Goal: Task Accomplishment & Management: Manage account settings

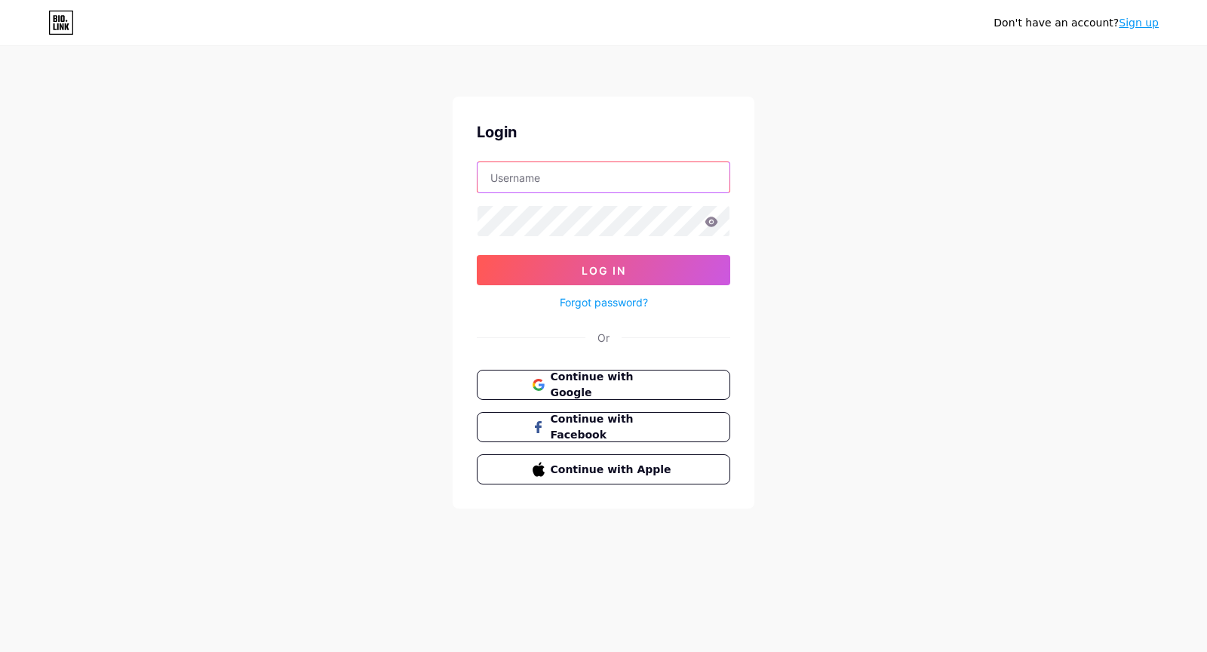
type input "[EMAIL_ADDRESS][DOMAIN_NAME]"
click at [597, 175] on input "[EMAIL_ADDRESS][DOMAIN_NAME]" at bounding box center [603, 177] width 252 height 30
click at [1018, 209] on div "Don't have an account? Sign up Login [EMAIL_ADDRESS][DOMAIN_NAME] Log In Forgot…" at bounding box center [603, 278] width 1207 height 557
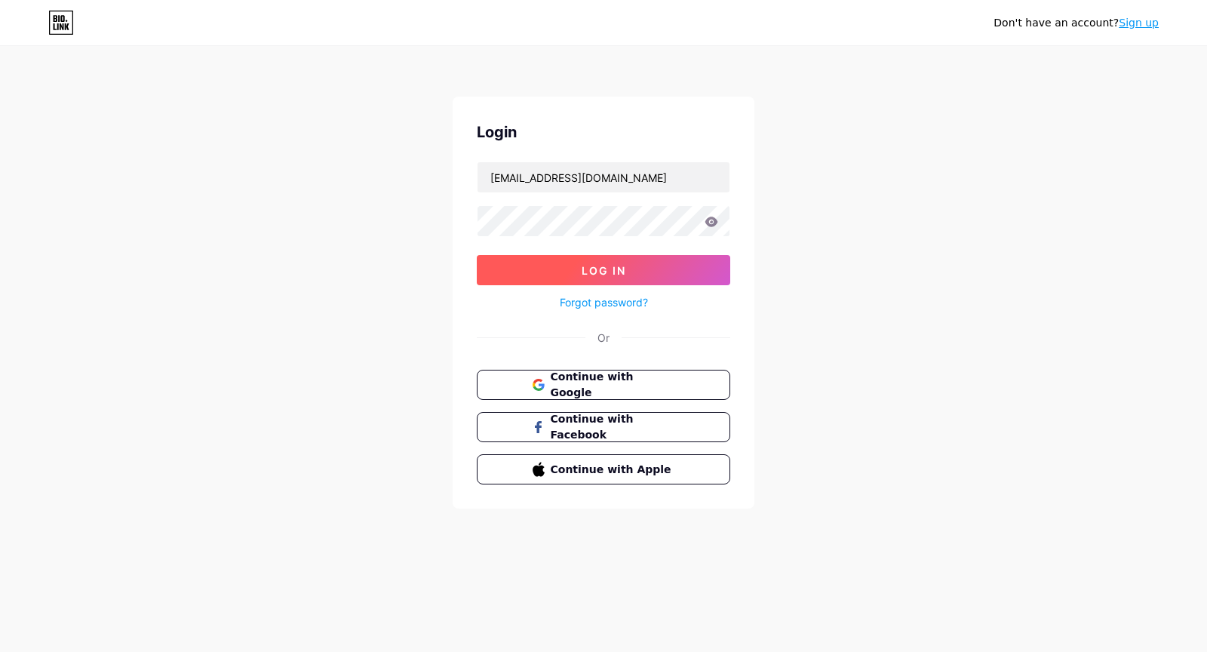
click at [632, 273] on button "Log In" at bounding box center [603, 270] width 253 height 30
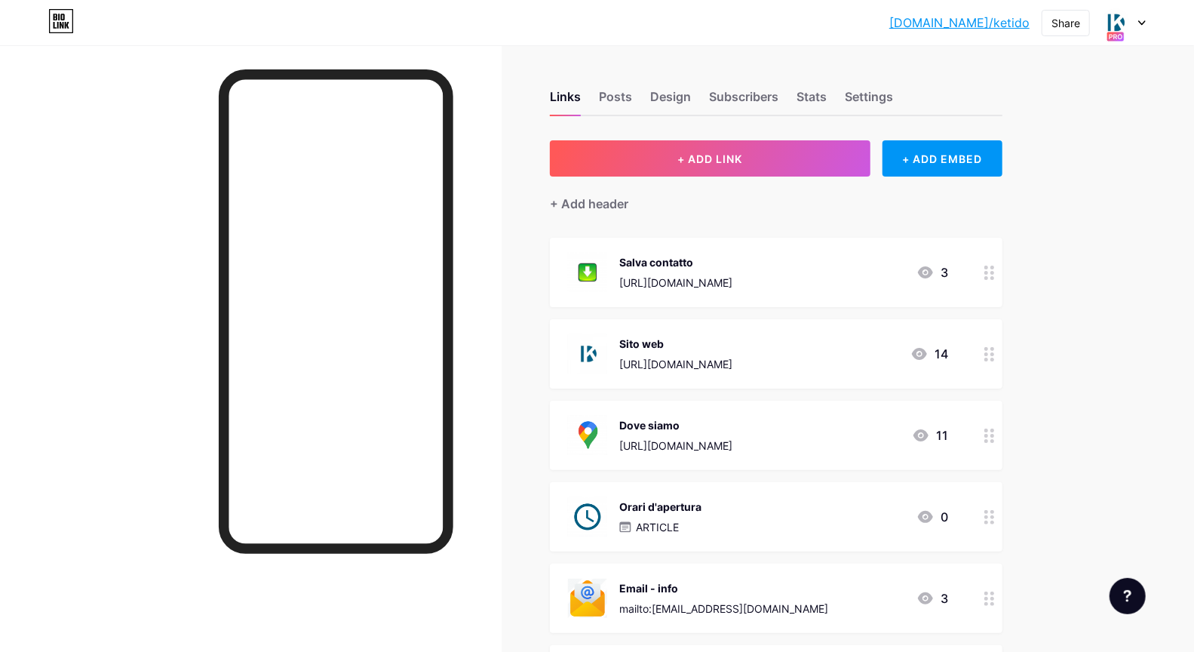
click at [1143, 23] on icon at bounding box center [1142, 23] width 6 height 4
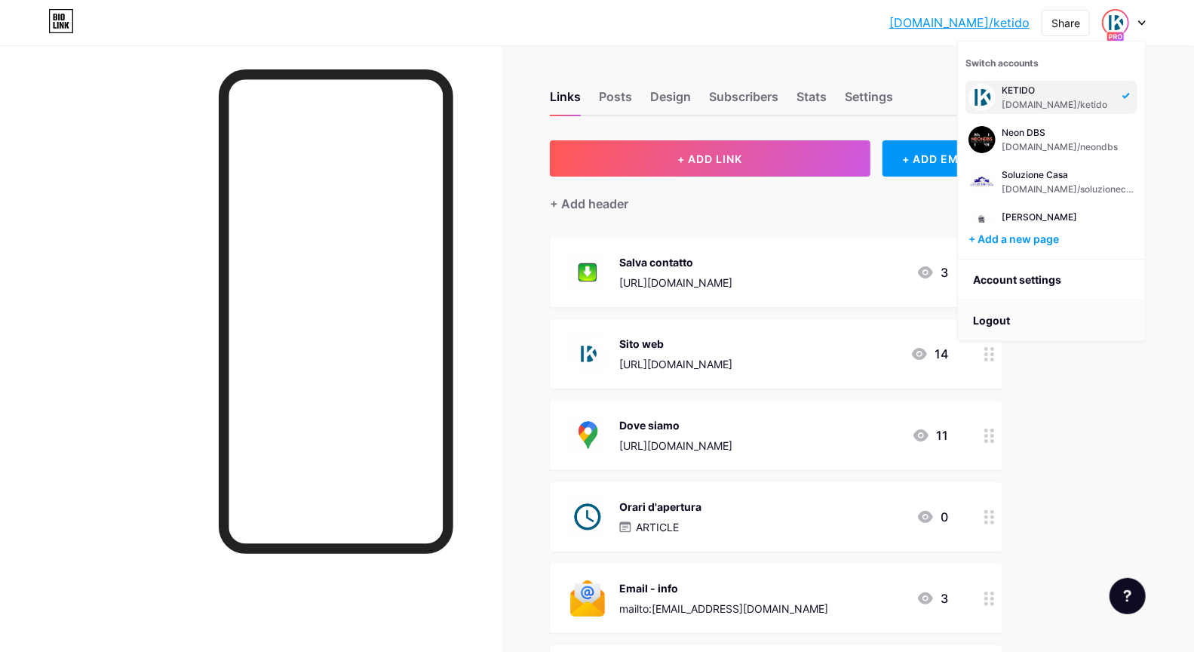
click at [1013, 316] on li "Logout" at bounding box center [1051, 320] width 187 height 41
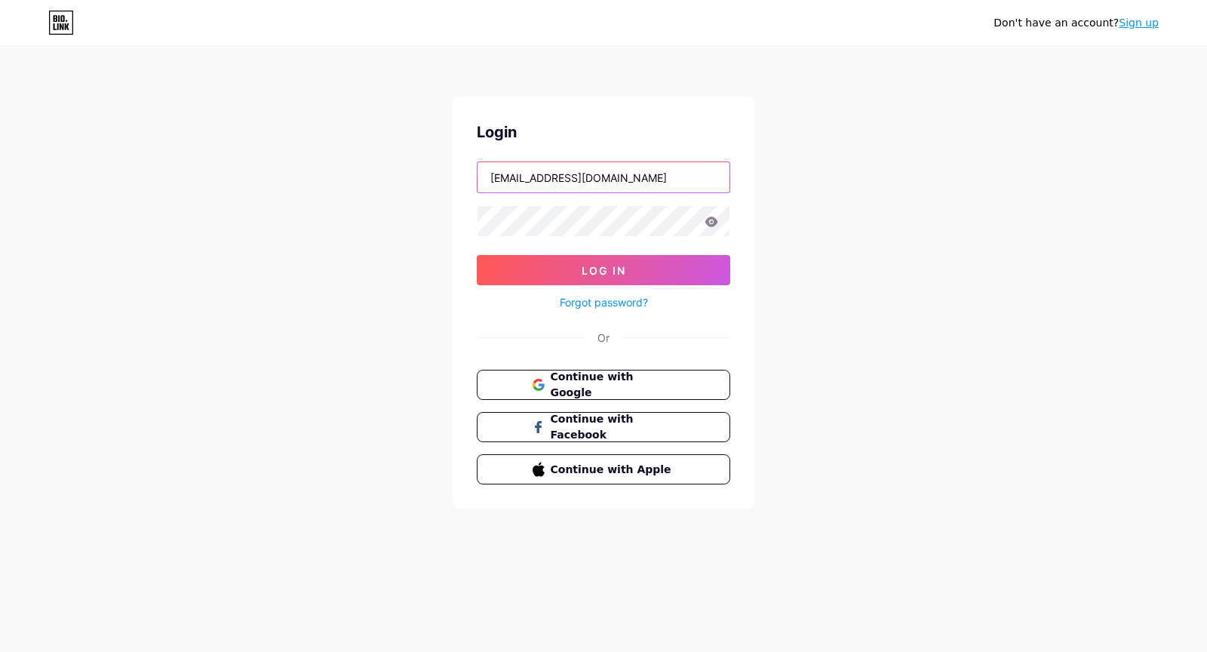
click at [658, 183] on input "info@ketido.it" at bounding box center [603, 177] width 252 height 30
type input "[EMAIL_ADDRESS][DOMAIN_NAME]"
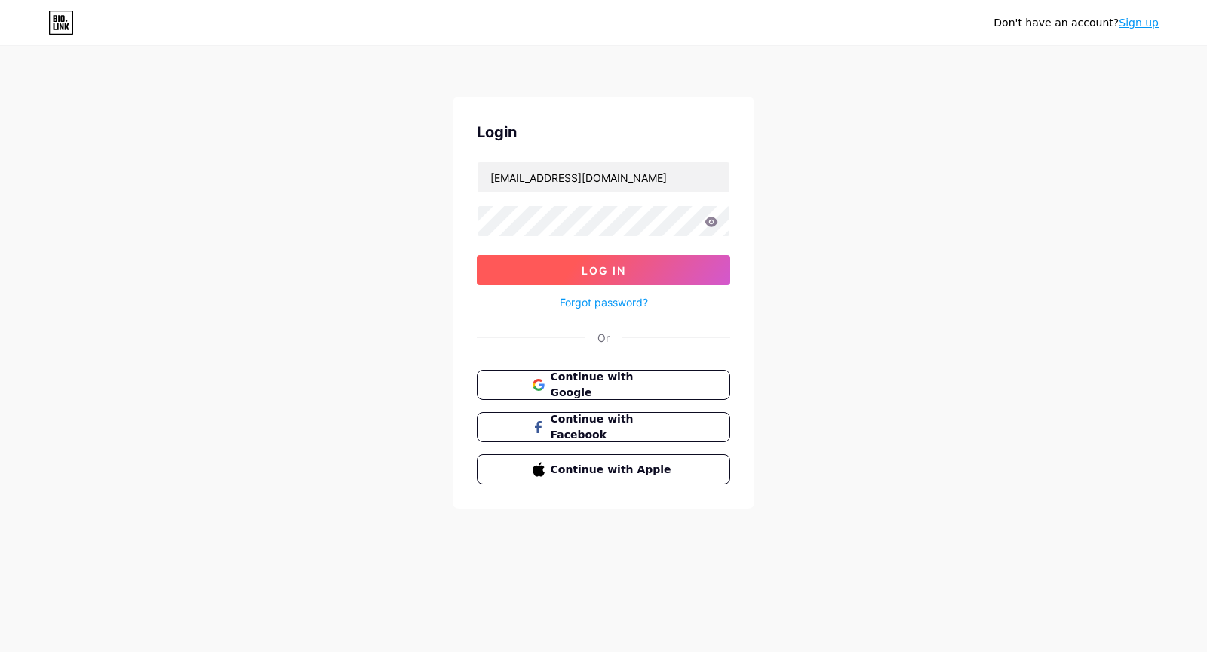
click at [655, 274] on button "Log In" at bounding box center [603, 270] width 253 height 30
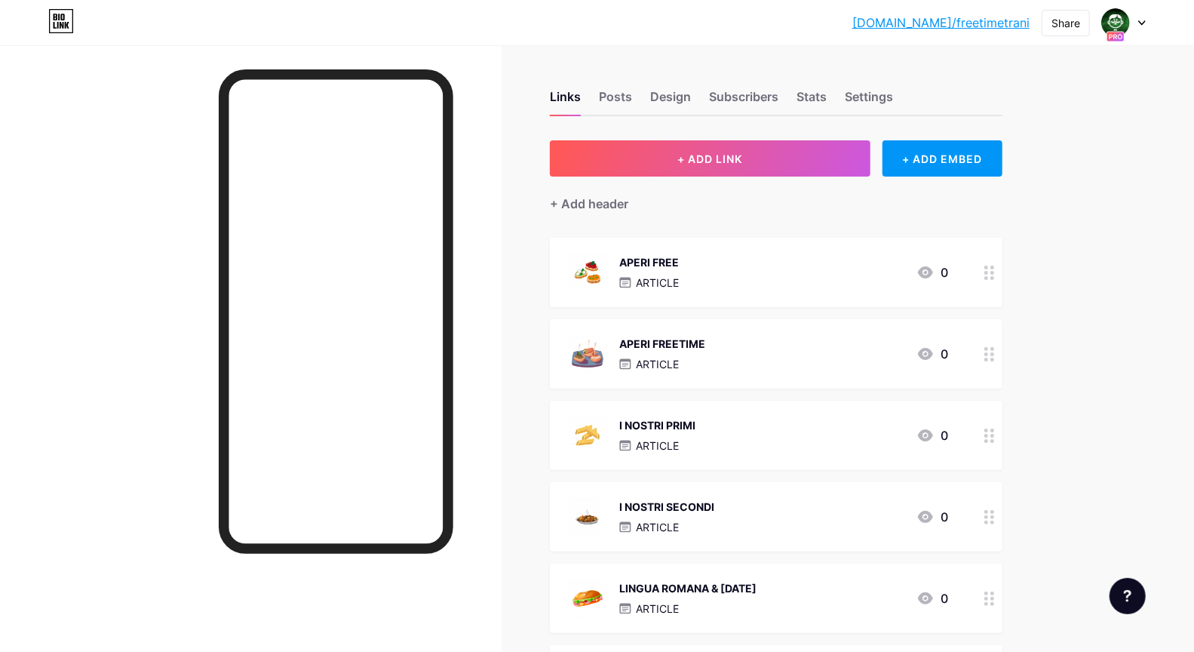
click at [1140, 21] on icon at bounding box center [1142, 22] width 8 height 5
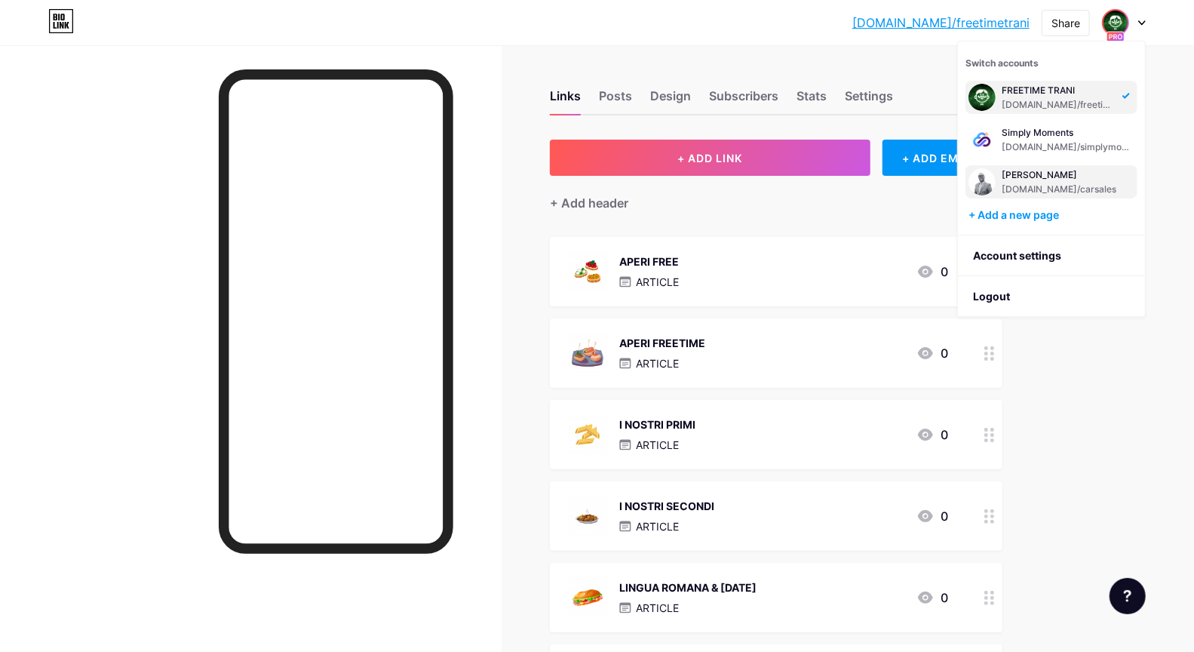
scroll to position [3, 0]
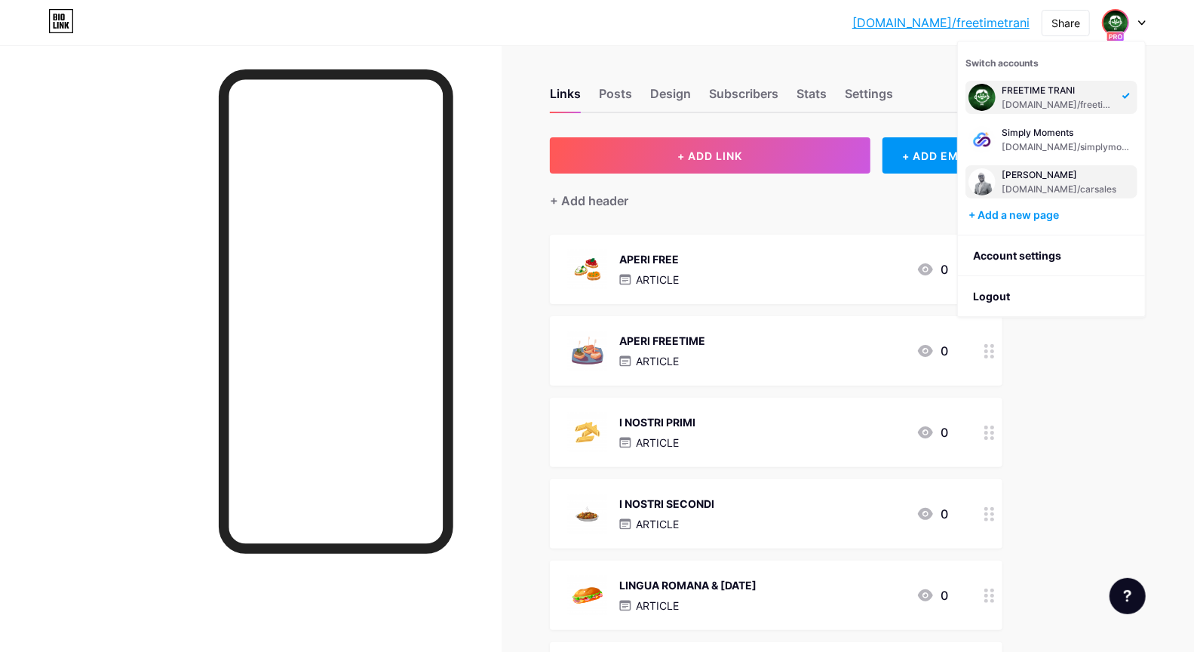
click at [1023, 195] on div "Michele Mastropasqua bio.link/carsales" at bounding box center [1051, 181] width 172 height 33
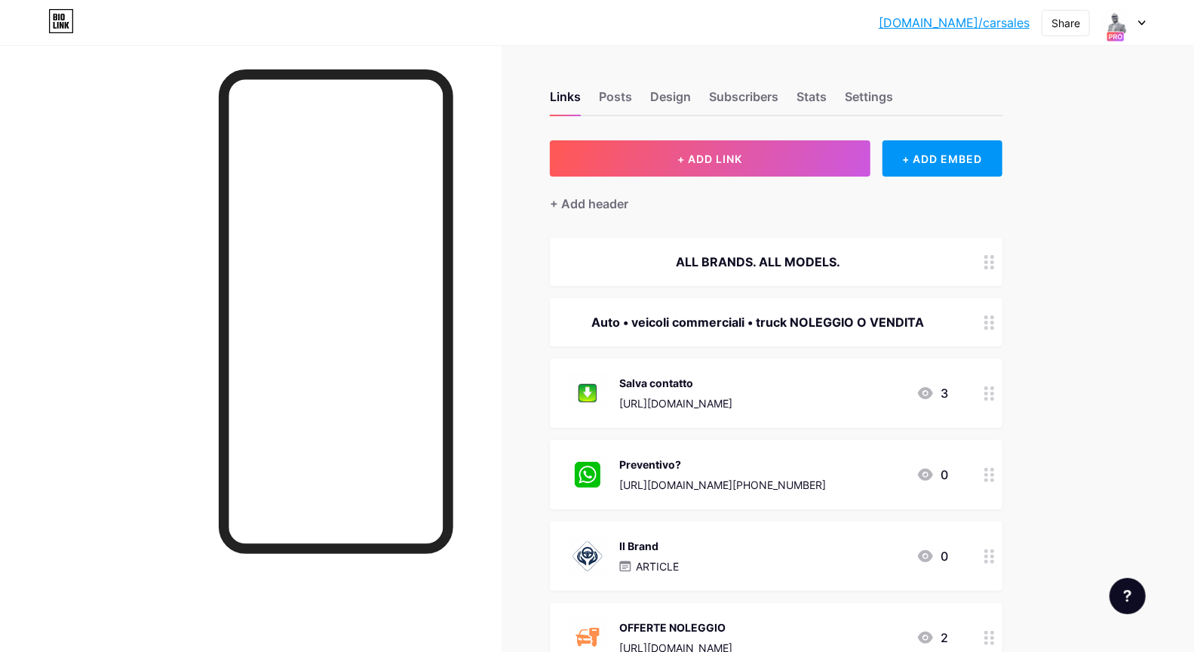
scroll to position [3, 0]
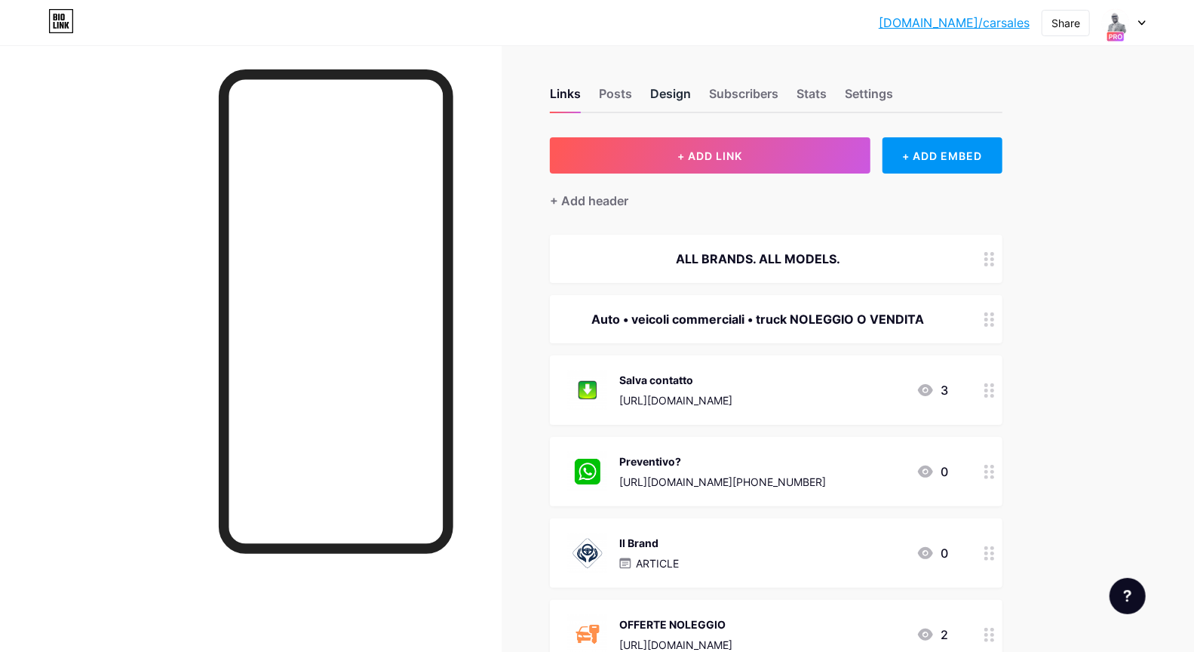
click at [671, 98] on div "Design" at bounding box center [670, 97] width 41 height 27
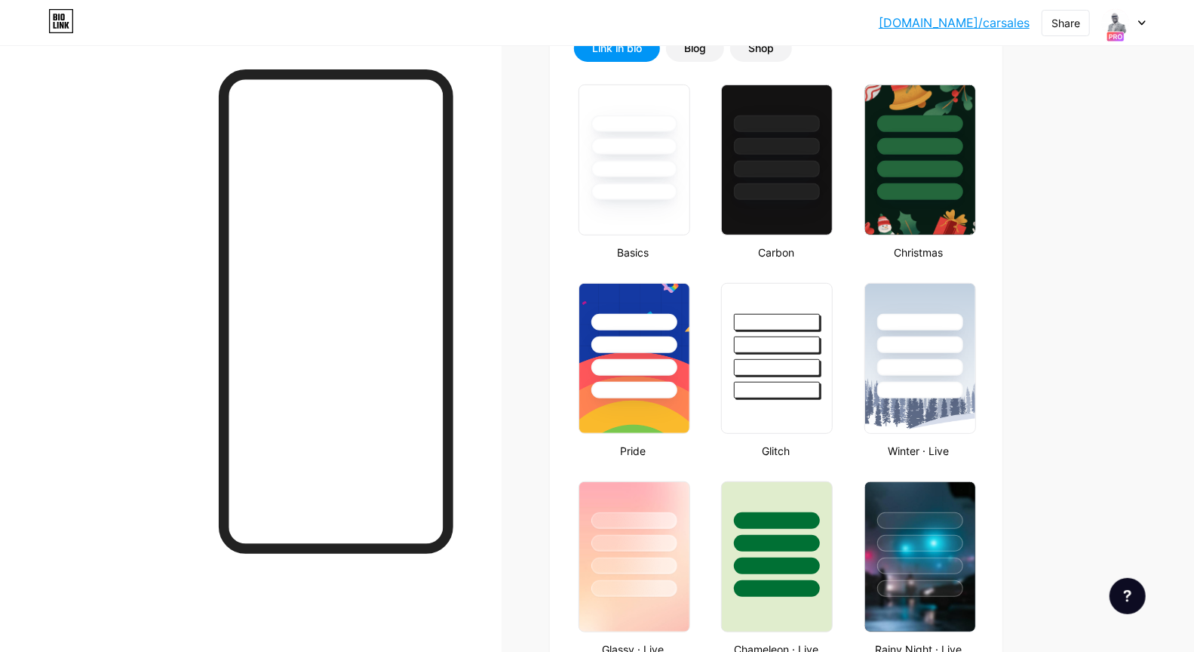
scroll to position [772, 0]
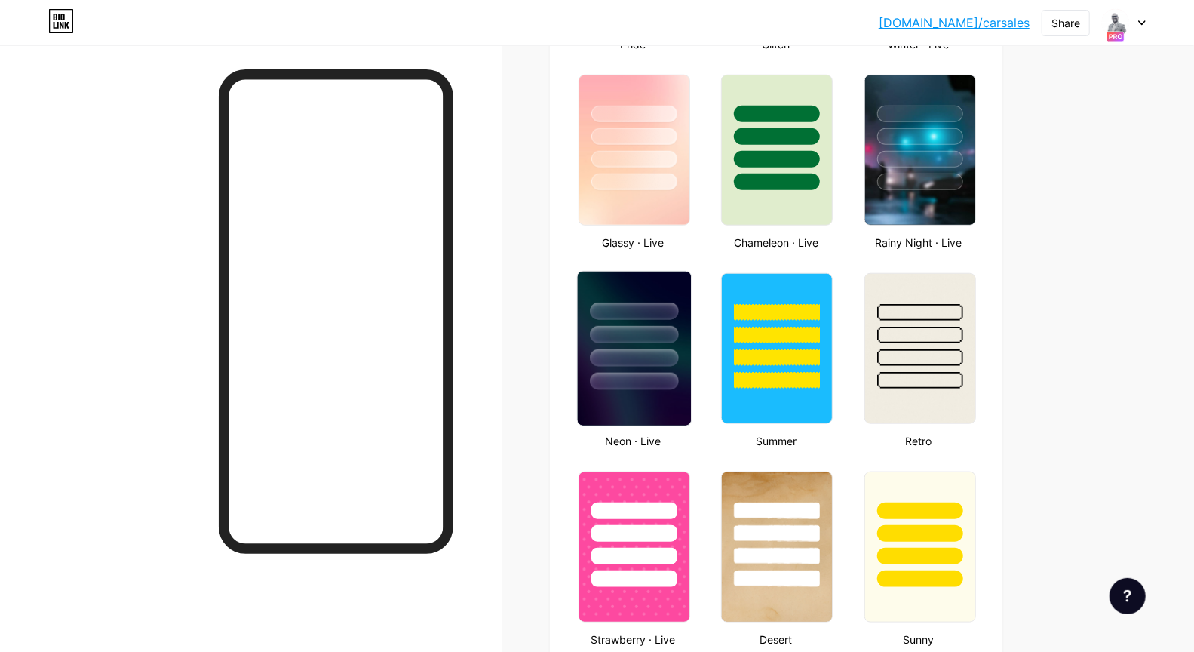
type input "#003966"
type input "#000000"
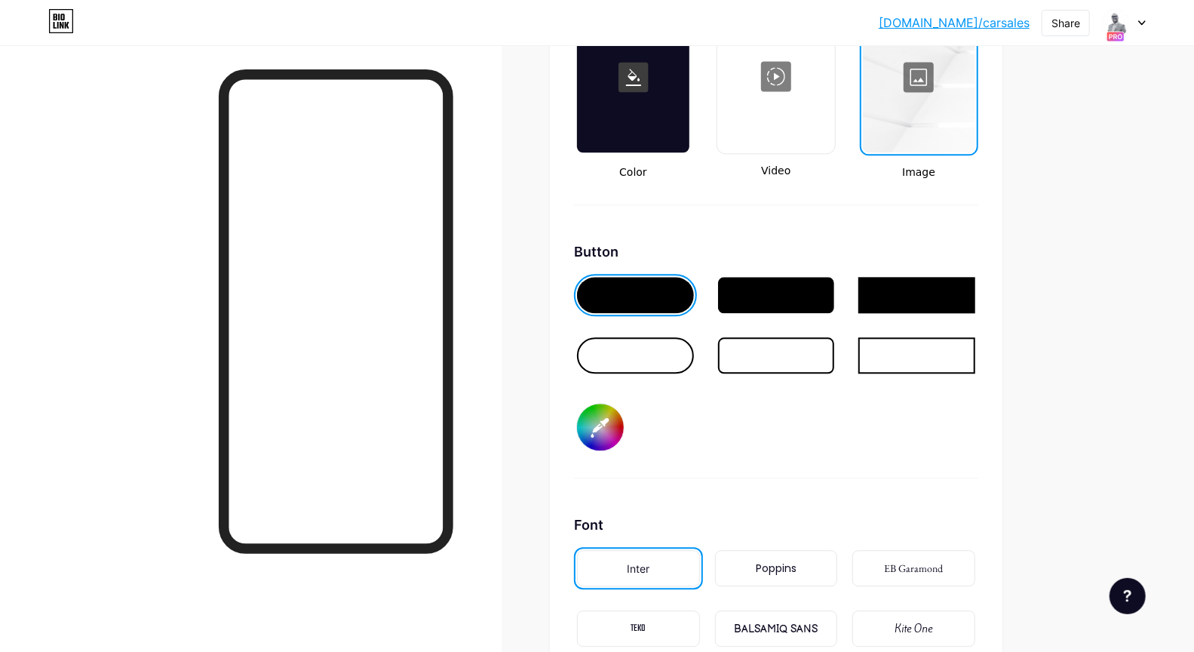
scroll to position [2247, 0]
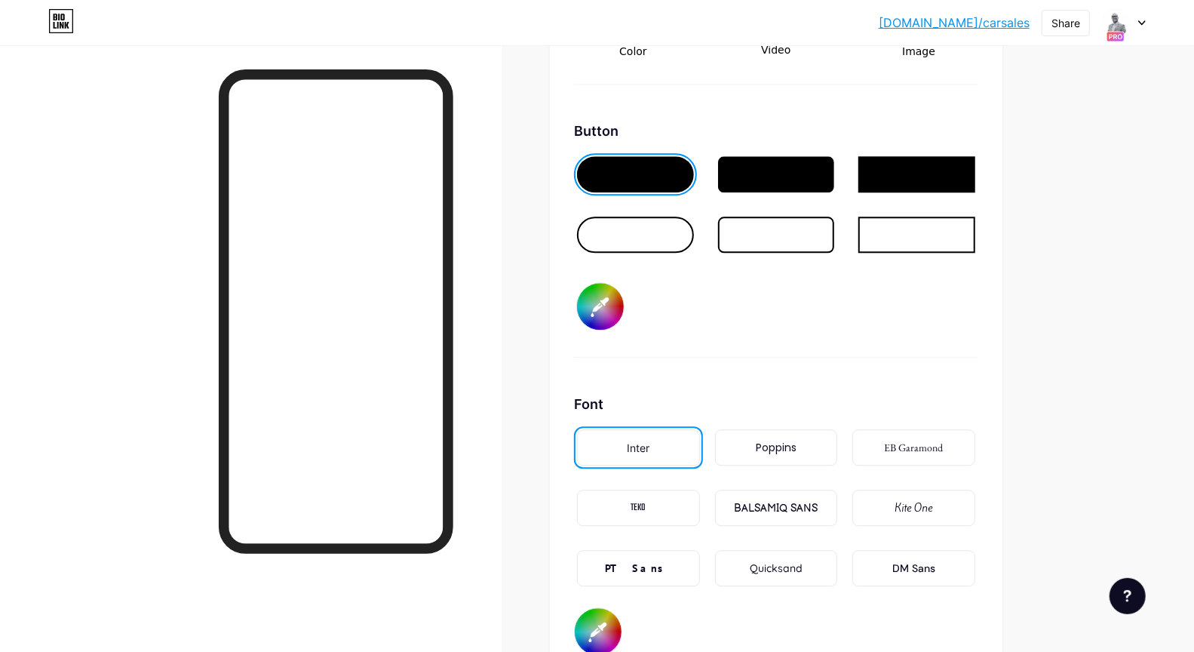
click at [599, 299] on input "#003966" at bounding box center [600, 306] width 47 height 47
type input "#0b3556"
click at [1141, 24] on icon at bounding box center [1142, 22] width 8 height 5
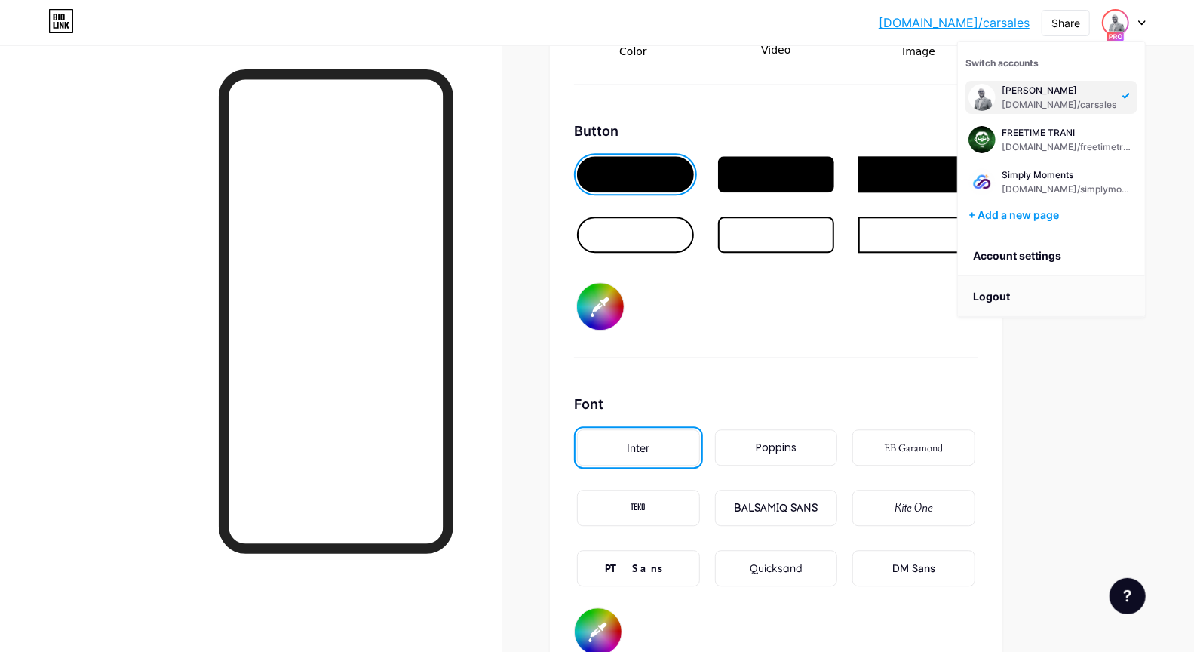
click at [1027, 296] on li "Logout" at bounding box center [1051, 296] width 187 height 41
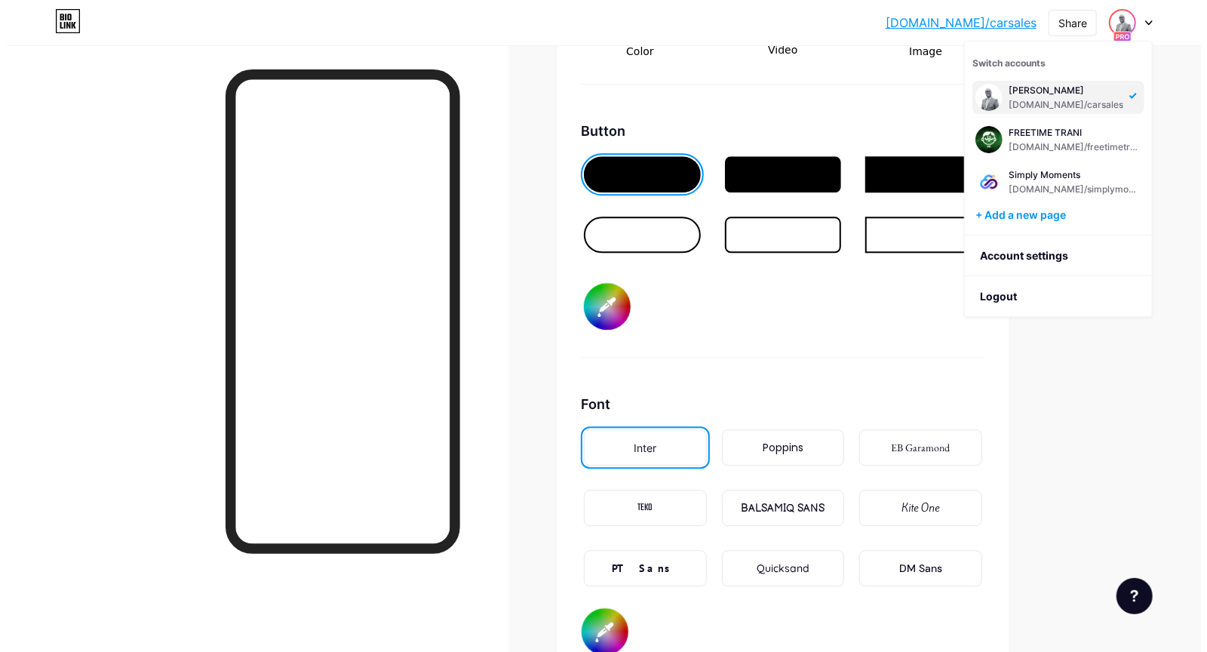
scroll to position [0, 0]
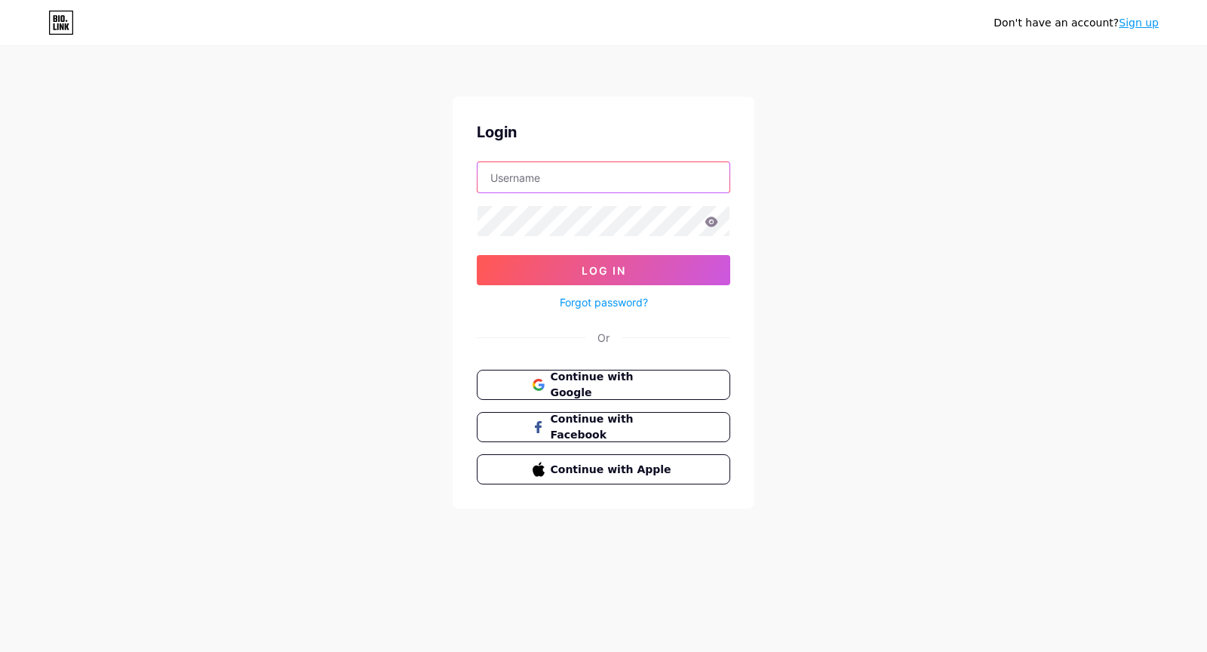
type input "[EMAIL_ADDRESS][DOMAIN_NAME]"
